Goal: Task Accomplishment & Management: Use online tool/utility

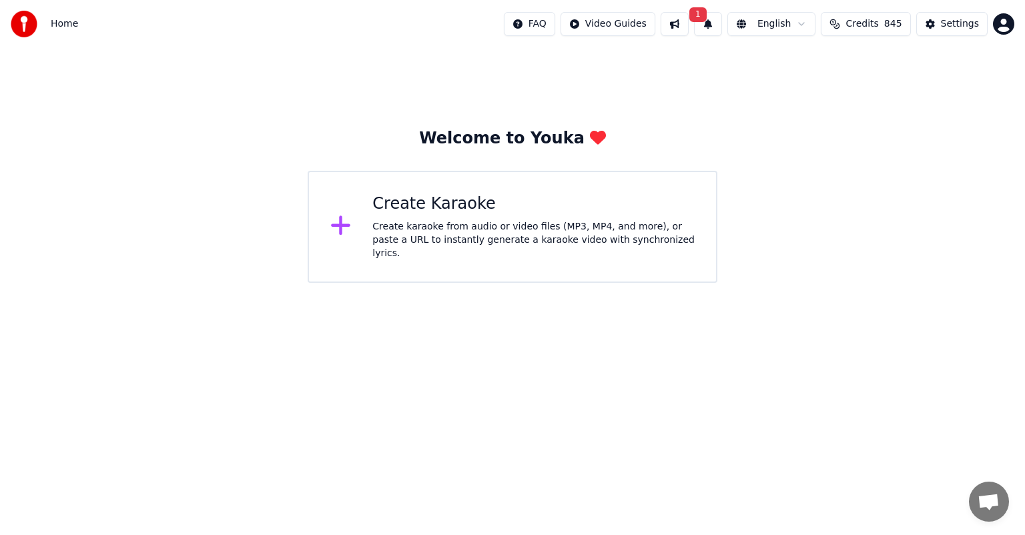
click at [543, 234] on div "Create karaoke from audio or video files (MP3, MP4, and more), or paste a URL t…" at bounding box center [533, 240] width 322 height 40
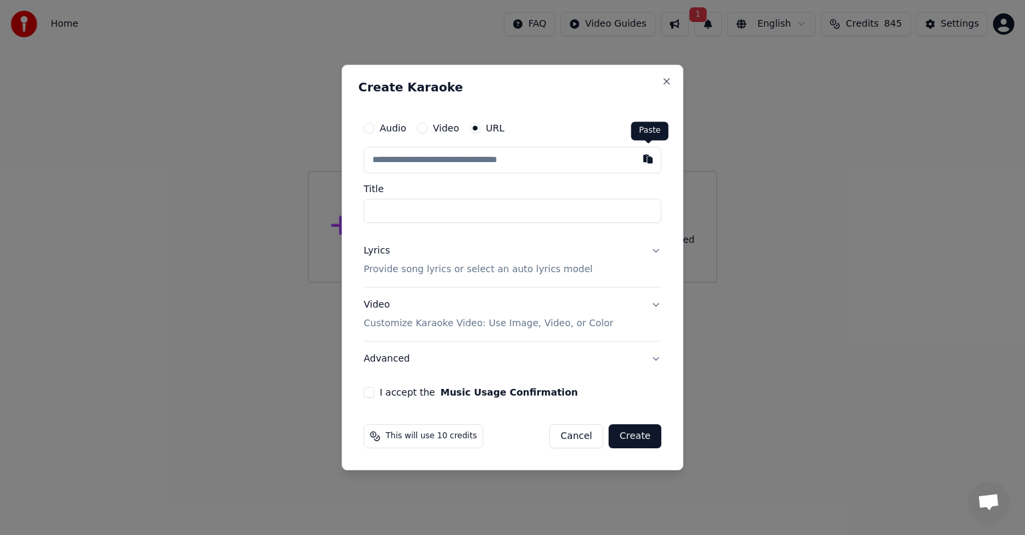
click at [650, 156] on button "button" at bounding box center [648, 159] width 27 height 24
type input "**********"
click at [372, 394] on button "I accept the Music Usage Confirmation" at bounding box center [369, 392] width 11 height 11
click at [637, 437] on button "Create" at bounding box center [635, 436] width 53 height 24
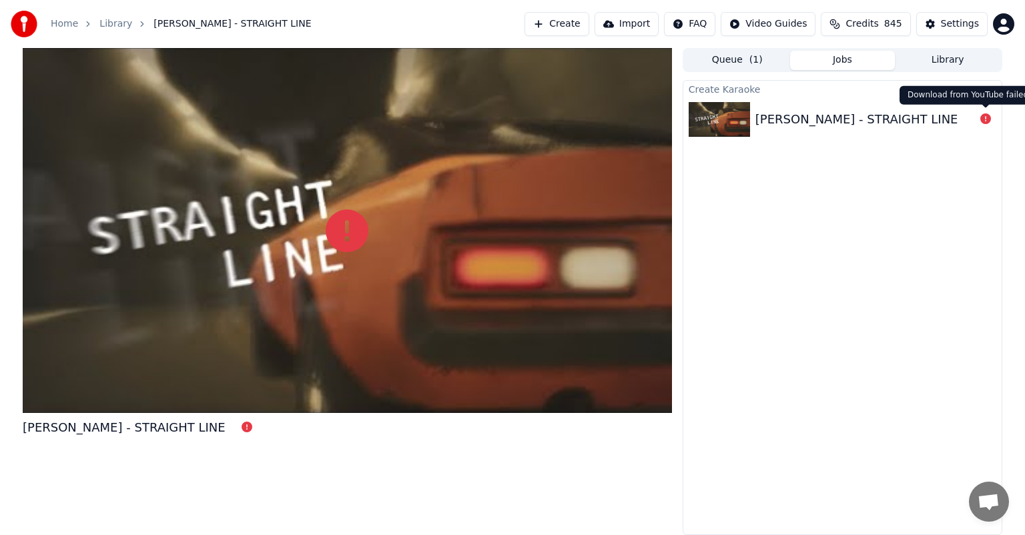
click at [984, 124] on icon at bounding box center [985, 118] width 11 height 11
click at [985, 116] on icon at bounding box center [985, 118] width 11 height 11
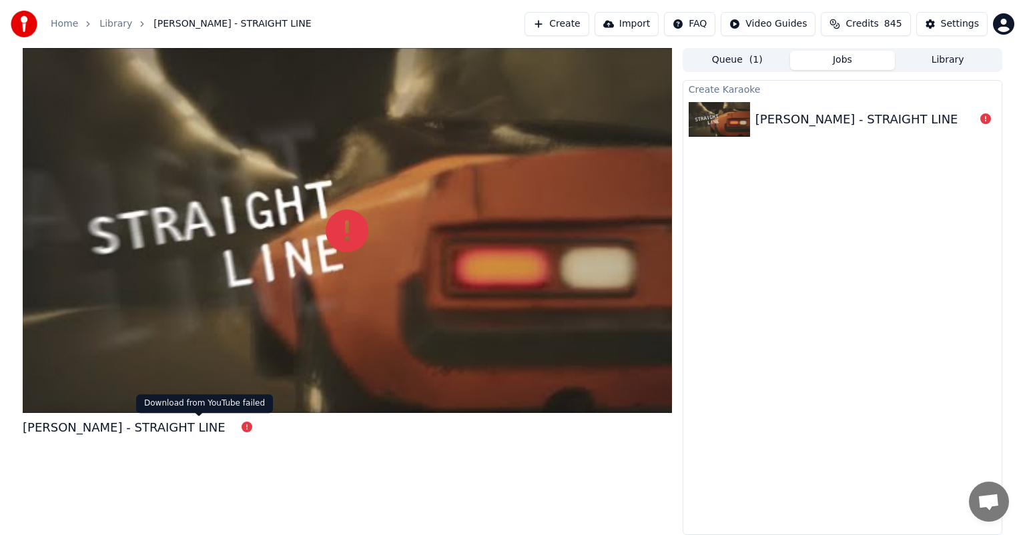
click at [242, 430] on icon at bounding box center [247, 427] width 11 height 11
click at [794, 123] on div "[PERSON_NAME] - STRAIGHT LINE" at bounding box center [857, 119] width 203 height 19
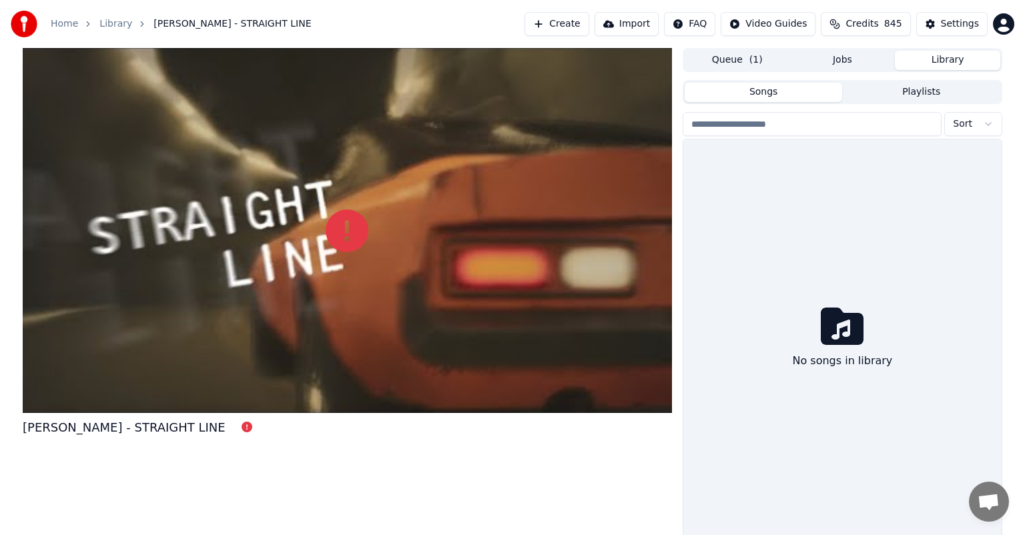
click at [946, 61] on button "Library" at bounding box center [947, 60] width 105 height 19
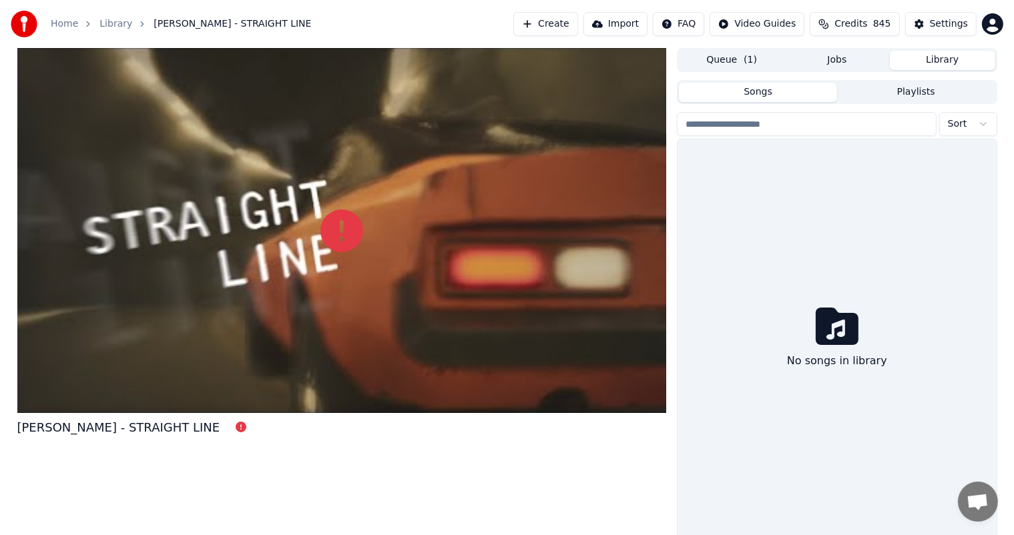
click at [854, 61] on button "Jobs" at bounding box center [836, 60] width 105 height 19
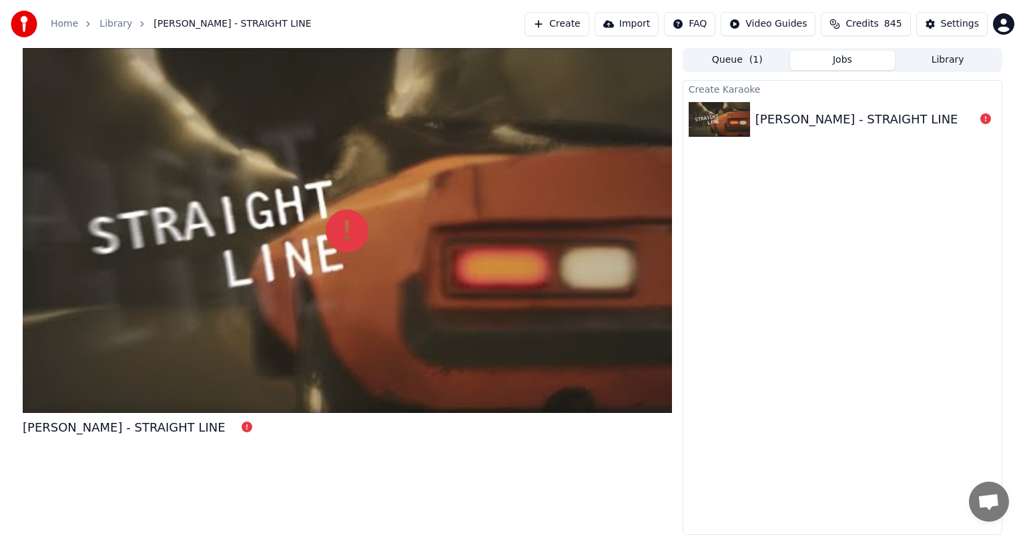
click at [737, 55] on button "Queue ( 1 )" at bounding box center [737, 60] width 105 height 19
